Goal: Find specific fact

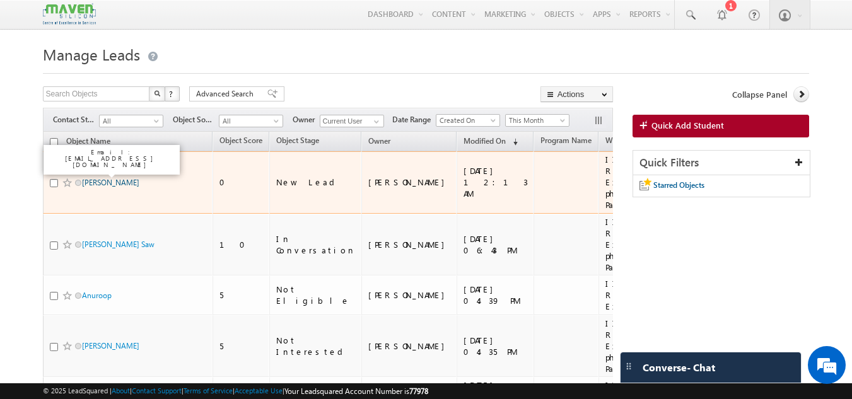
click at [93, 178] on link "[PERSON_NAME]" at bounding box center [110, 182] width 57 height 9
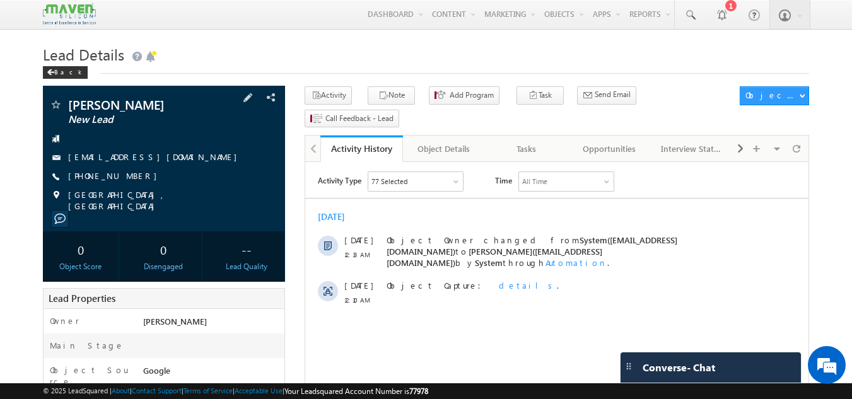
click at [129, 177] on div "+91-8179991088" at bounding box center [164, 176] width 230 height 13
copy div "+91-8179991088"
click at [536, 51] on h1 "Lead Details" at bounding box center [426, 53] width 767 height 25
click at [251, 105] on span at bounding box center [248, 98] width 14 height 14
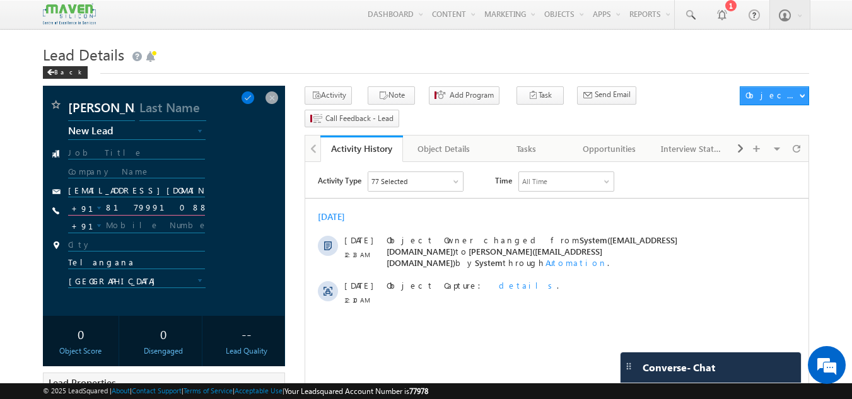
click at [141, 212] on input "8179991088" at bounding box center [136, 207] width 137 height 15
click at [265, 99] on span at bounding box center [272, 98] width 14 height 14
